Goal: Information Seeking & Learning: Learn about a topic

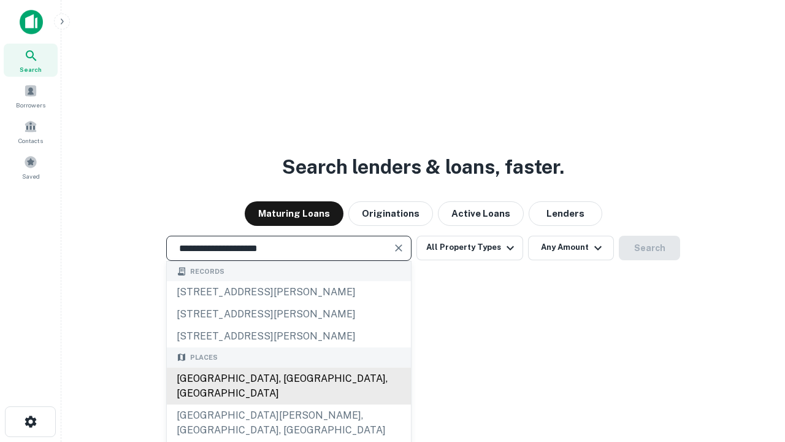
click at [288, 404] on div "[GEOGRAPHIC_DATA], [GEOGRAPHIC_DATA], [GEOGRAPHIC_DATA]" at bounding box center [289, 386] width 244 height 37
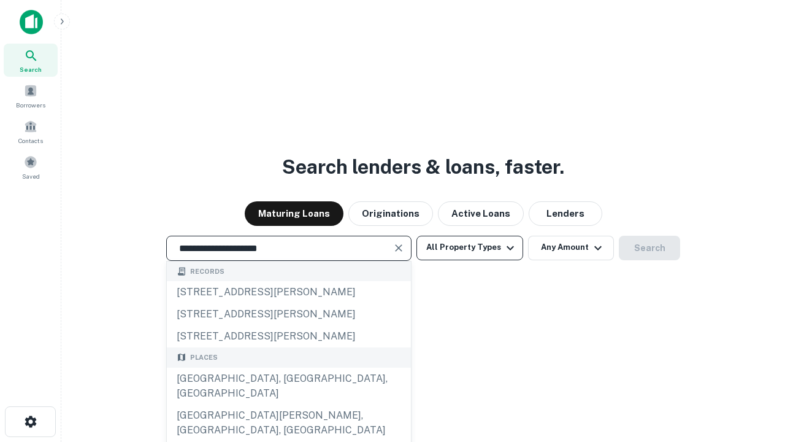
type input "**********"
click at [470, 247] on button "All Property Types" at bounding box center [470, 248] width 107 height 25
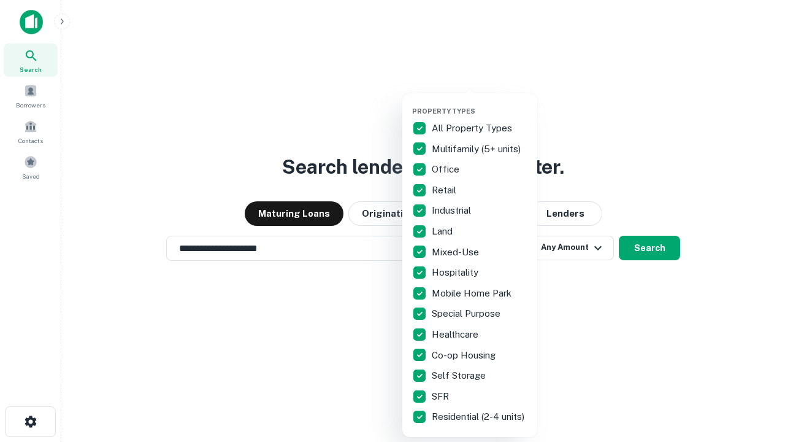
click at [480, 103] on button "button" at bounding box center [479, 103] width 135 height 1
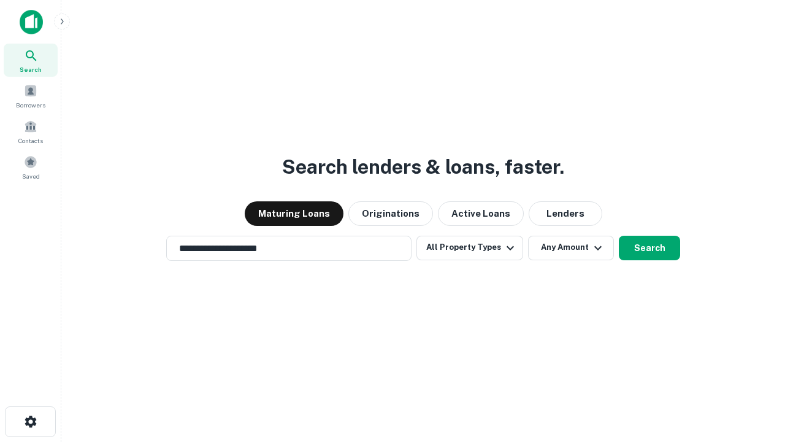
scroll to position [19, 0]
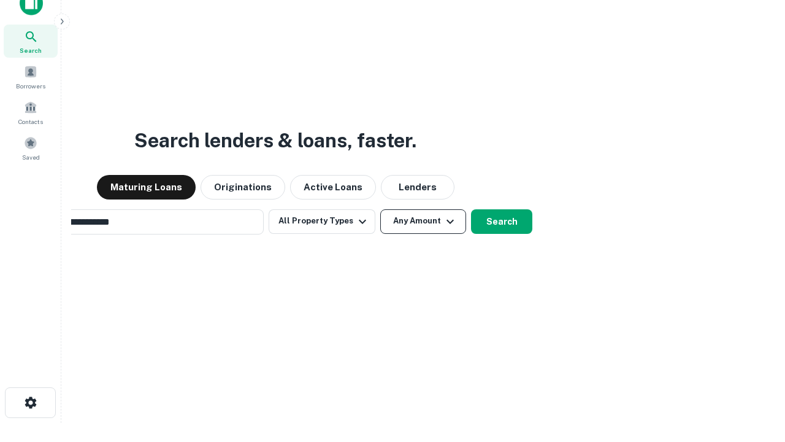
click at [380, 209] on button "Any Amount" at bounding box center [423, 221] width 86 height 25
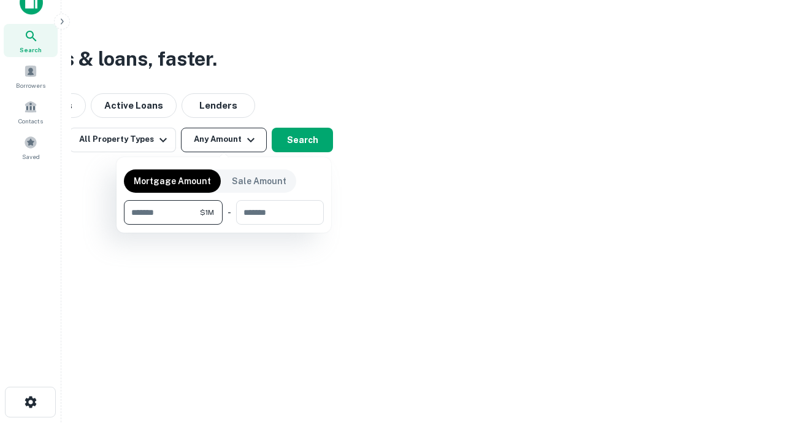
type input "*******"
click at [224, 225] on button "button" at bounding box center [224, 225] width 200 height 1
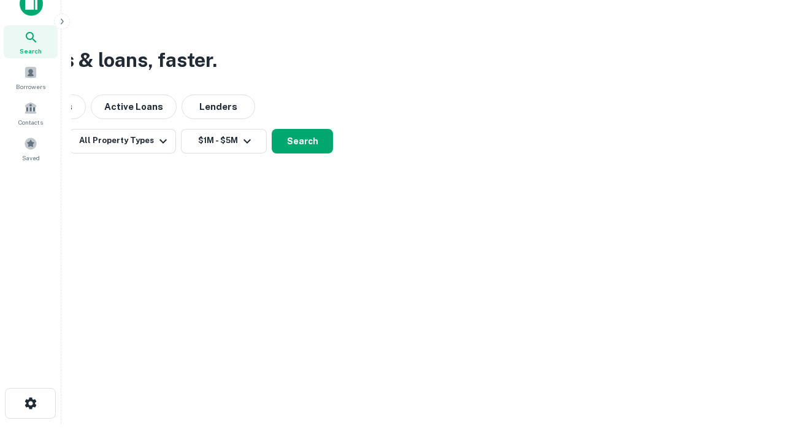
scroll to position [7, 226]
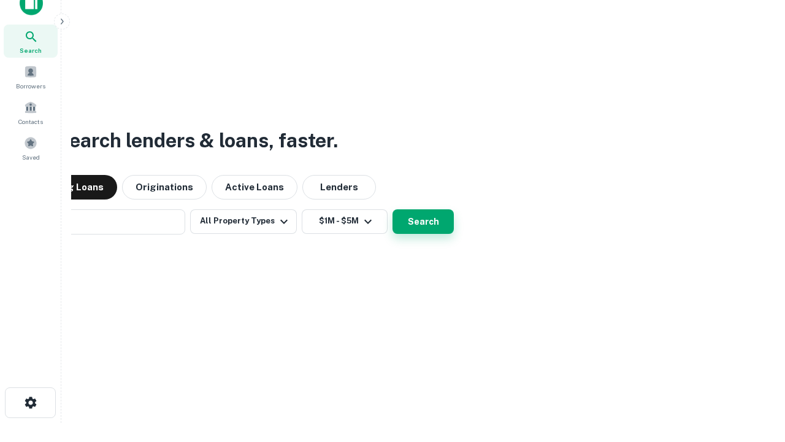
click at [393, 209] on button "Search" at bounding box center [423, 221] width 61 height 25
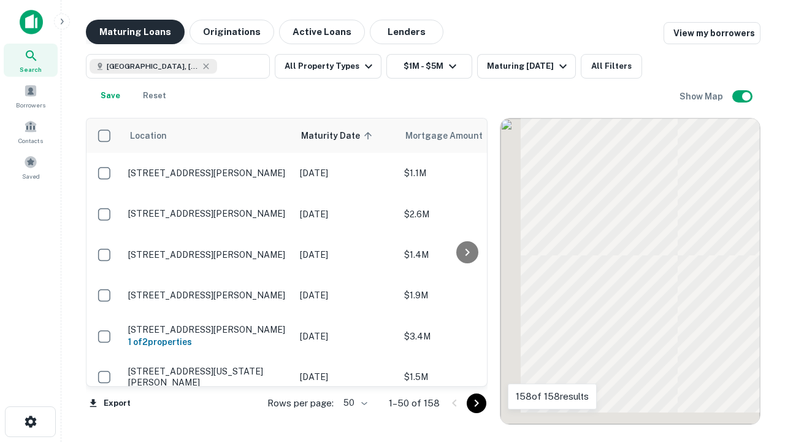
click at [135, 32] on button "Maturing Loans" at bounding box center [135, 32] width 99 height 25
